Goal: Information Seeking & Learning: Learn about a topic

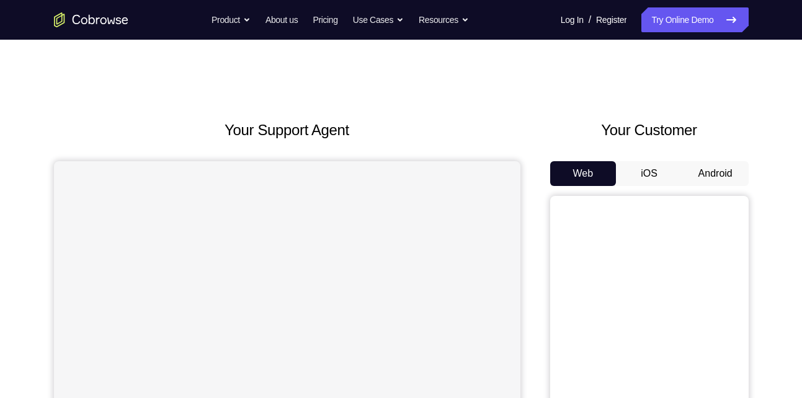
click at [700, 174] on button "Android" at bounding box center [715, 173] width 66 height 25
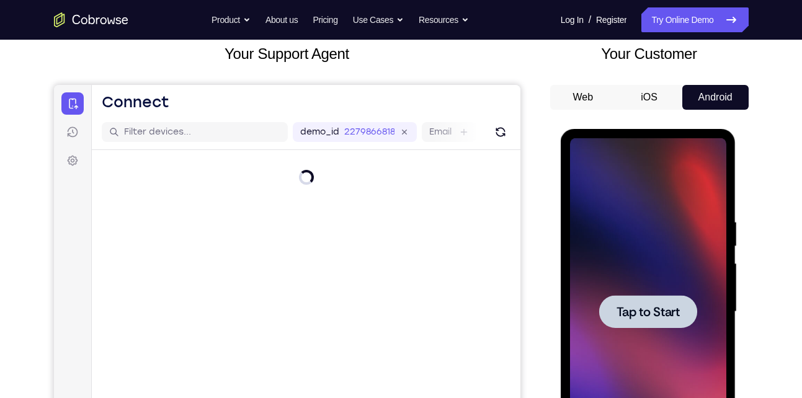
scroll to position [77, 0]
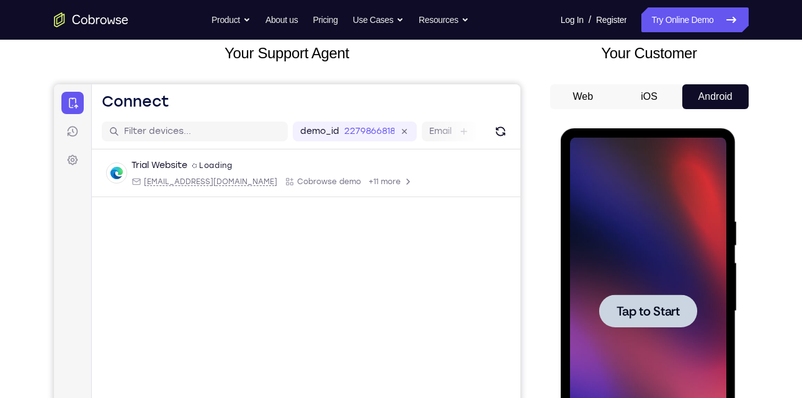
click at [636, 332] on div at bounding box center [648, 311] width 156 height 347
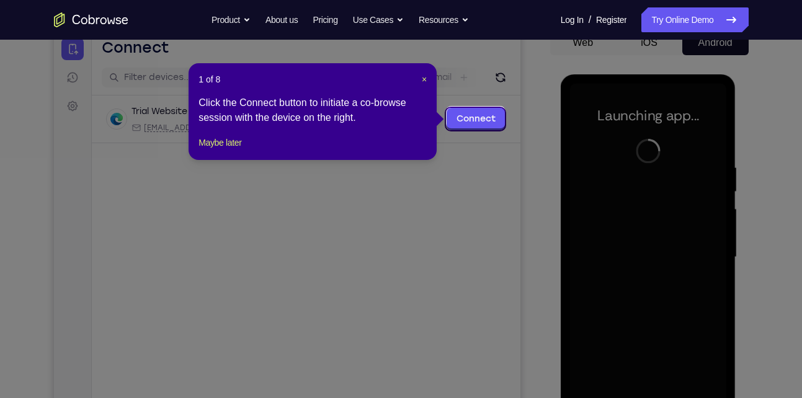
scroll to position [130, 0]
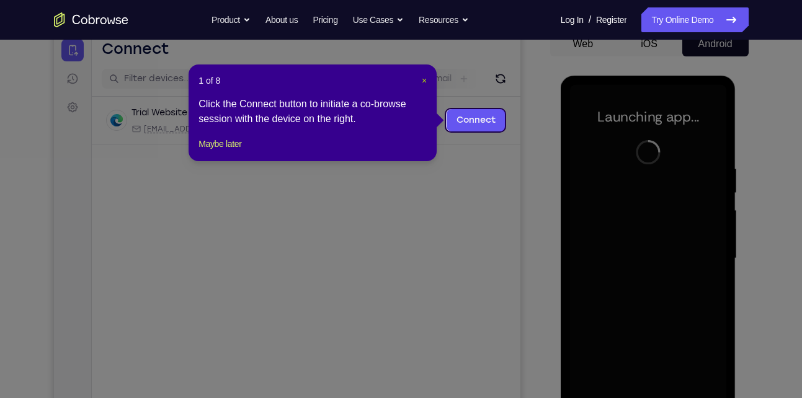
click at [426, 82] on span "×" at bounding box center [424, 81] width 5 height 10
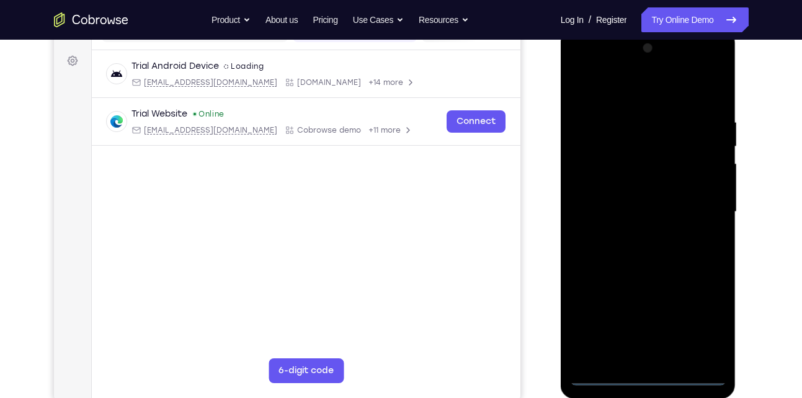
scroll to position [176, 0]
click at [646, 376] on div at bounding box center [648, 212] width 156 height 347
click at [700, 321] on div at bounding box center [648, 212] width 156 height 347
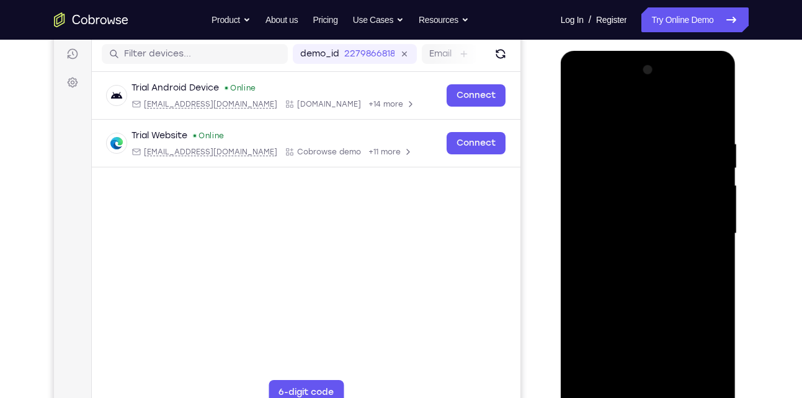
click at [626, 111] on div at bounding box center [648, 233] width 156 height 347
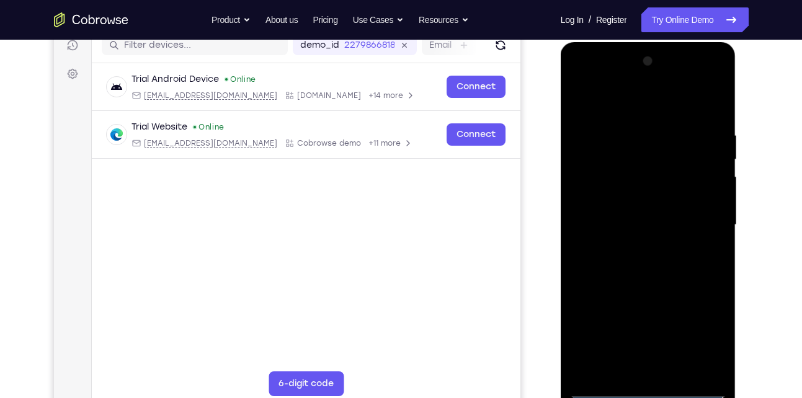
scroll to position [164, 0]
click at [706, 225] on div at bounding box center [648, 224] width 156 height 347
click at [634, 246] on div at bounding box center [648, 224] width 156 height 347
click at [620, 208] on div at bounding box center [648, 224] width 156 height 347
click at [615, 204] on div at bounding box center [648, 224] width 156 height 347
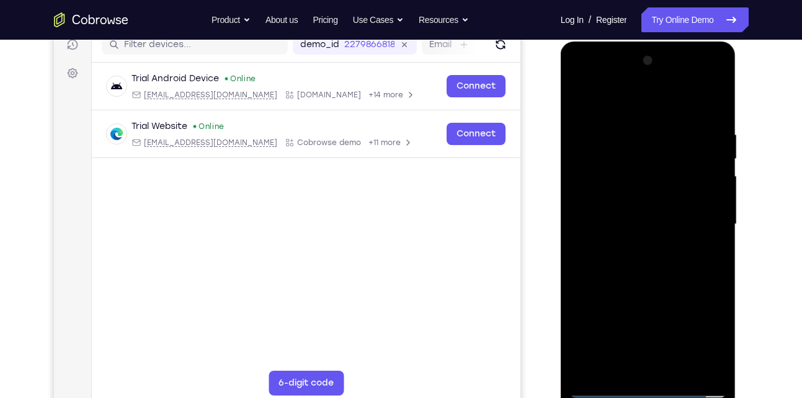
click at [602, 225] on div at bounding box center [648, 224] width 156 height 347
click at [655, 276] on div at bounding box center [648, 224] width 156 height 347
drag, startPoint x: 654, startPoint y: 96, endPoint x: 659, endPoint y: 38, distance: 57.9
click at [659, 42] on html "Online web based iOS Simulators and Android Emulators. Run iPhone, iPad, Mobile…" at bounding box center [649, 228] width 177 height 372
click at [678, 371] on div at bounding box center [648, 224] width 156 height 347
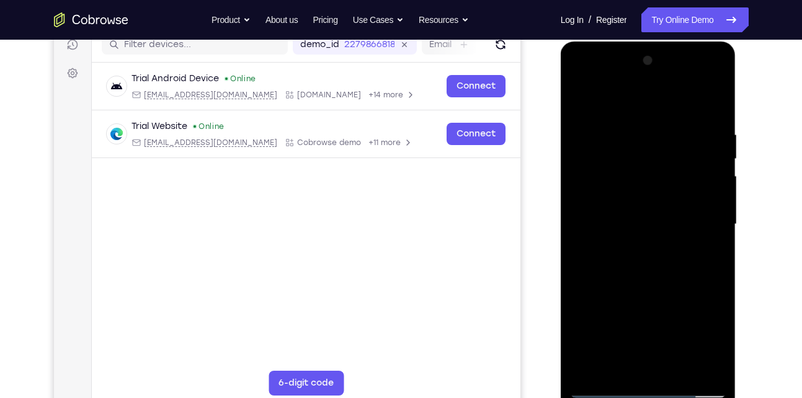
click at [652, 290] on div at bounding box center [648, 224] width 156 height 347
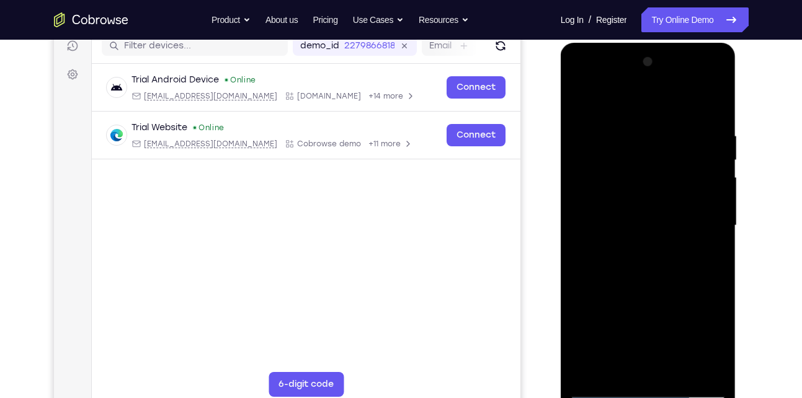
click at [583, 100] on div at bounding box center [648, 225] width 156 height 347
drag, startPoint x: 632, startPoint y: 175, endPoint x: 628, endPoint y: 118, distance: 57.2
click at [628, 118] on div at bounding box center [648, 225] width 156 height 347
